Goal: Task Accomplishment & Management: Manage account settings

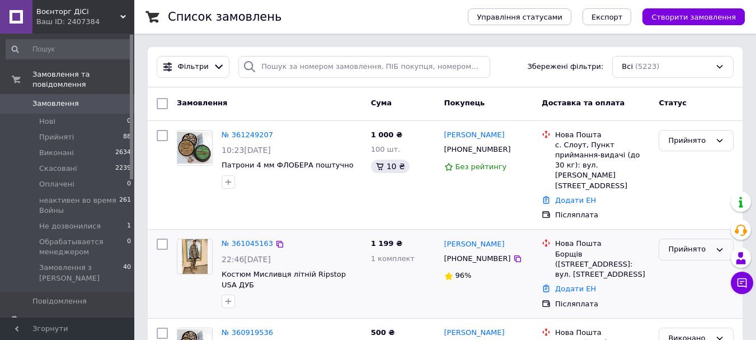
click at [677, 243] on div "Прийнято" at bounding box center [689, 249] width 43 height 12
click at [370, 278] on div "1 199 ₴ 1 комплект" at bounding box center [403, 273] width 73 height 79
click at [683, 243] on div "Прийнято" at bounding box center [689, 249] width 43 height 12
click at [679, 262] on li "Виконано" at bounding box center [696, 272] width 74 height 21
click at [242, 239] on link "№ 361045163" at bounding box center [247, 243] width 51 height 8
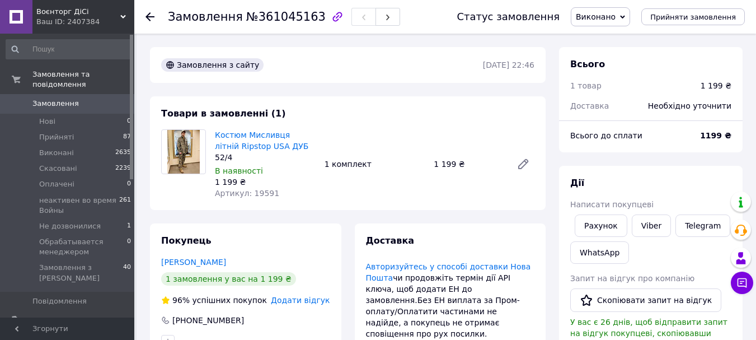
scroll to position [112, 0]
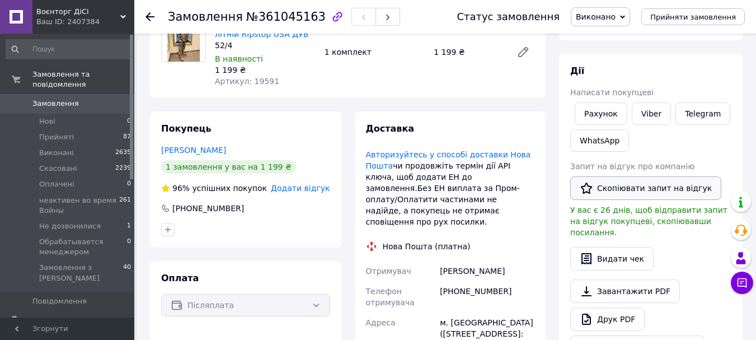
click at [625, 187] on button "Скопіювати запит на відгук" at bounding box center [645, 188] width 151 height 24
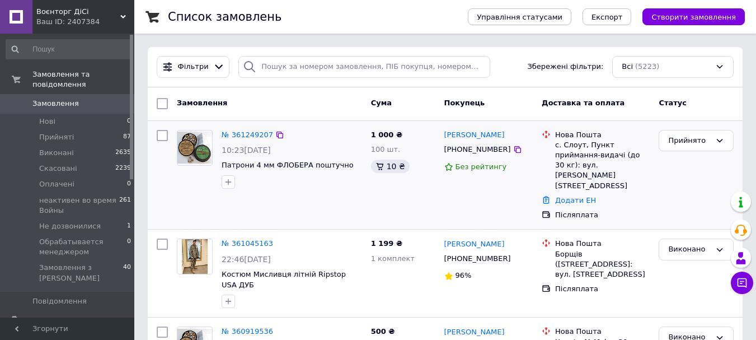
scroll to position [112, 0]
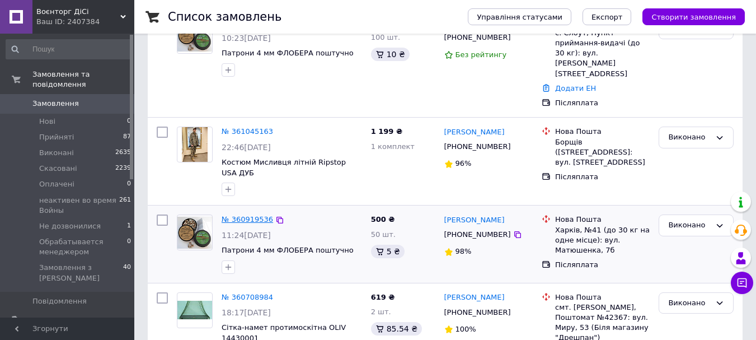
click at [247, 215] on link "№ 360919536" at bounding box center [247, 219] width 51 height 8
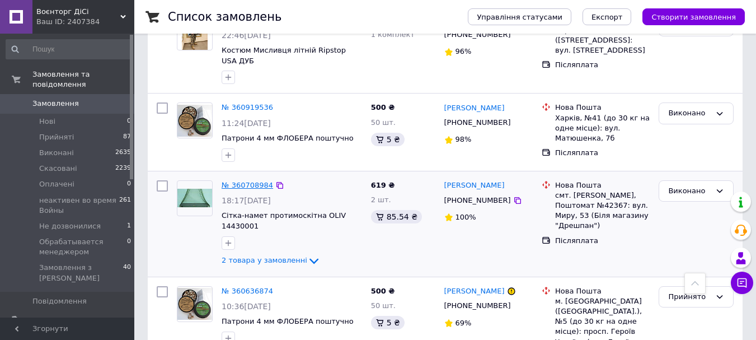
click at [243, 181] on link "№ 360708984" at bounding box center [247, 185] width 51 height 8
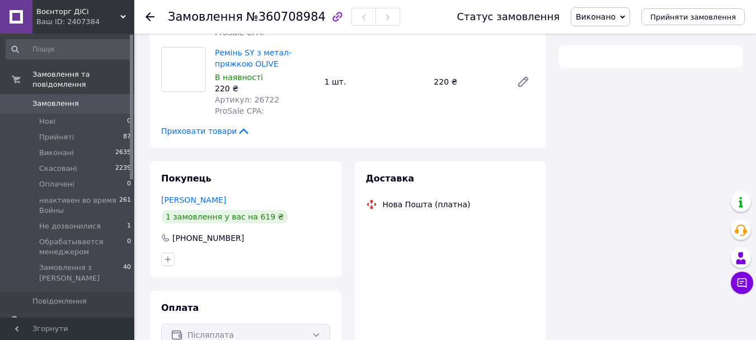
scroll to position [224, 0]
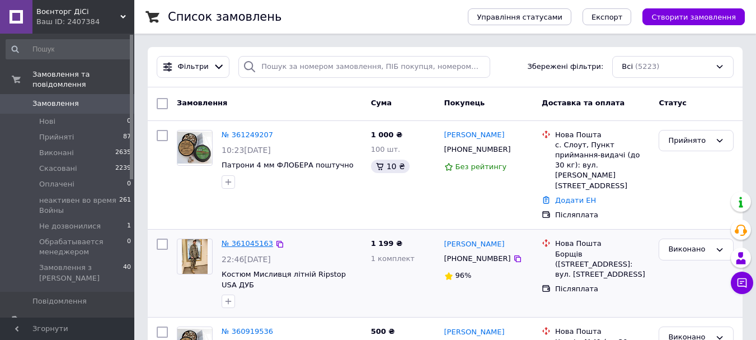
click at [247, 239] on link "№ 361045163" at bounding box center [247, 243] width 51 height 8
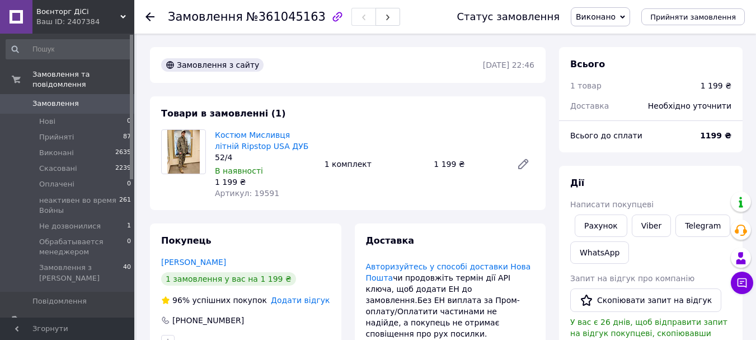
scroll to position [112, 0]
